Goal: Complete application form

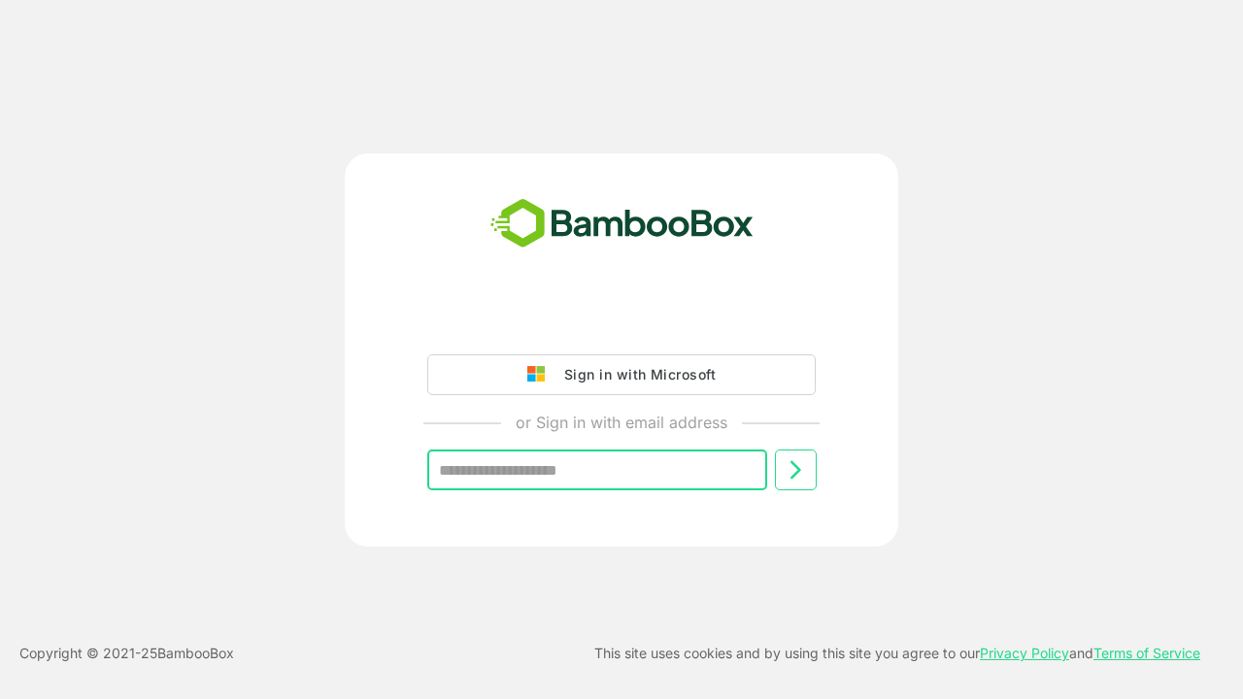
type input "**********"
click at [795, 470] on icon at bounding box center [795, 469] width 23 height 23
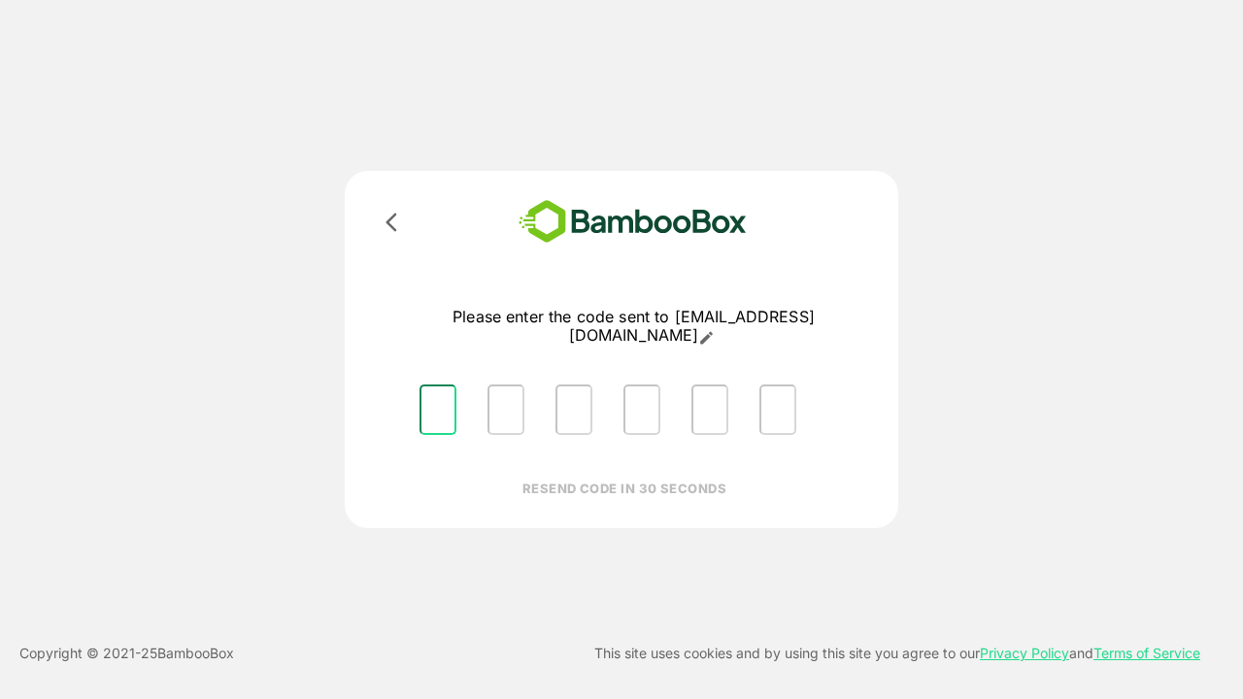
type input "*"
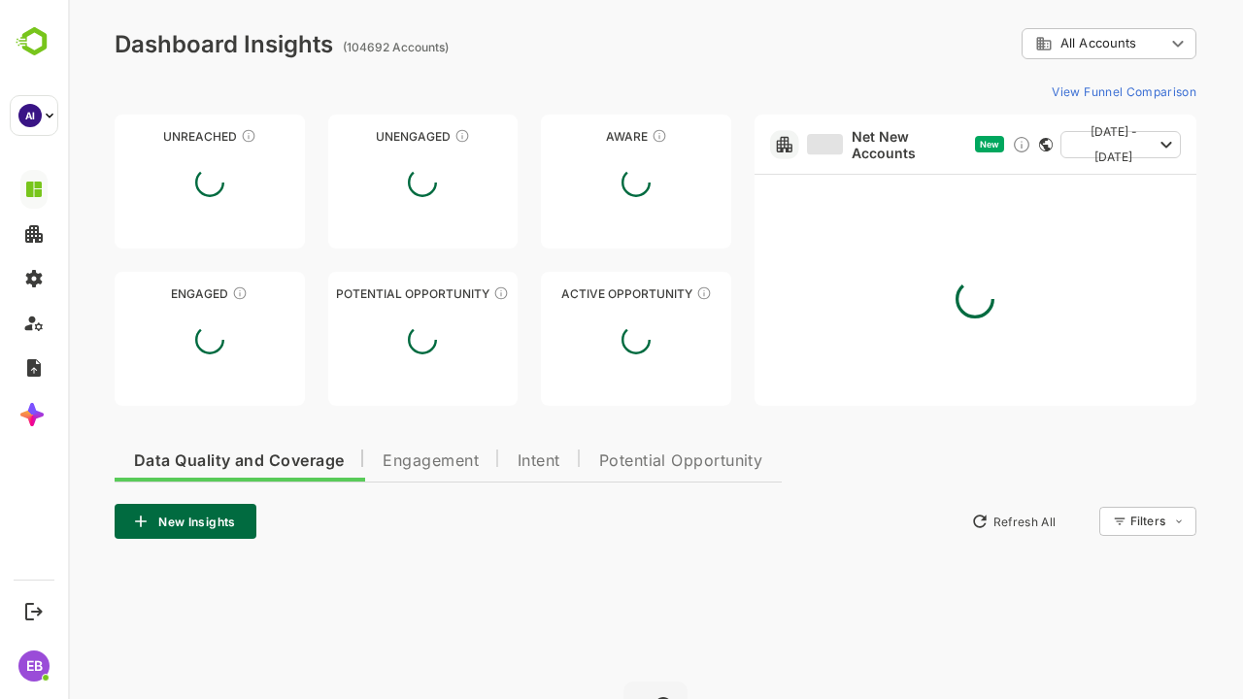
type input "**********"
